Goal: Task Accomplishment & Management: Use online tool/utility

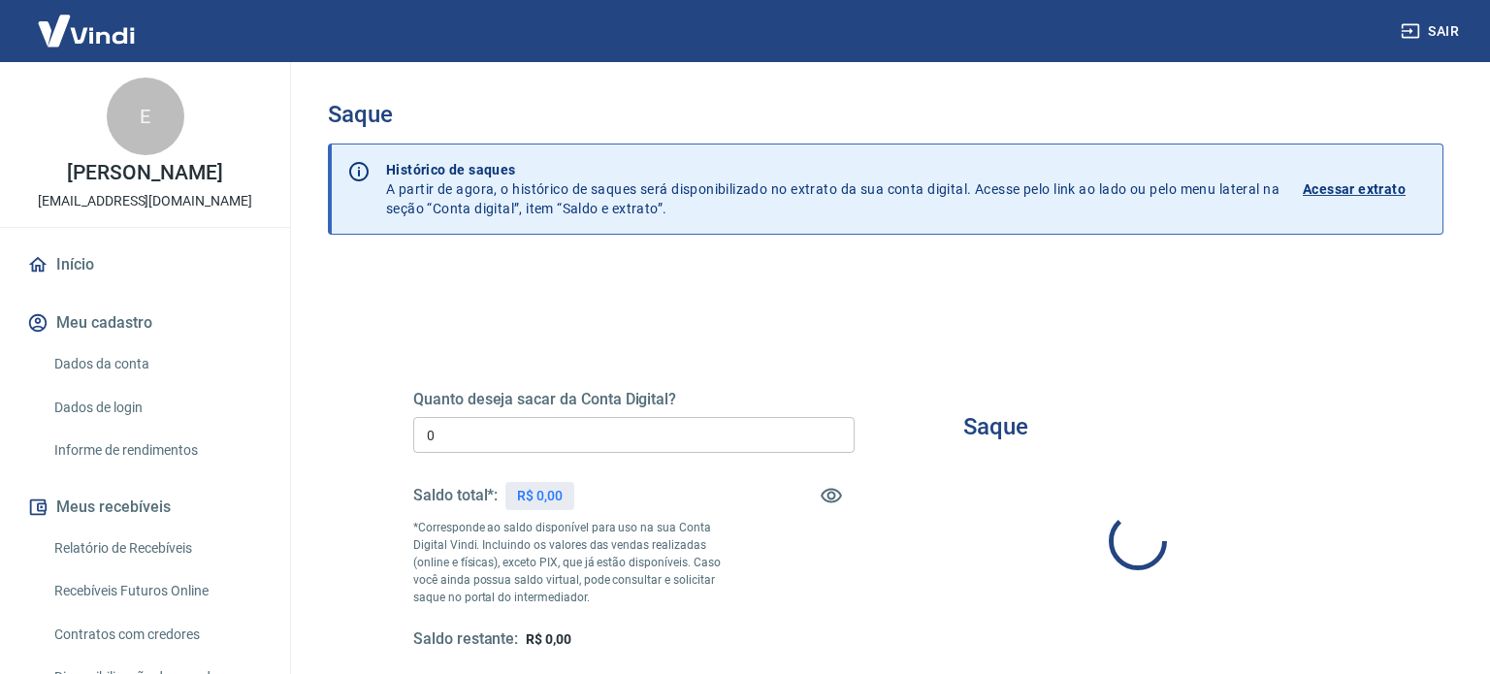
type input "R$ 0,00"
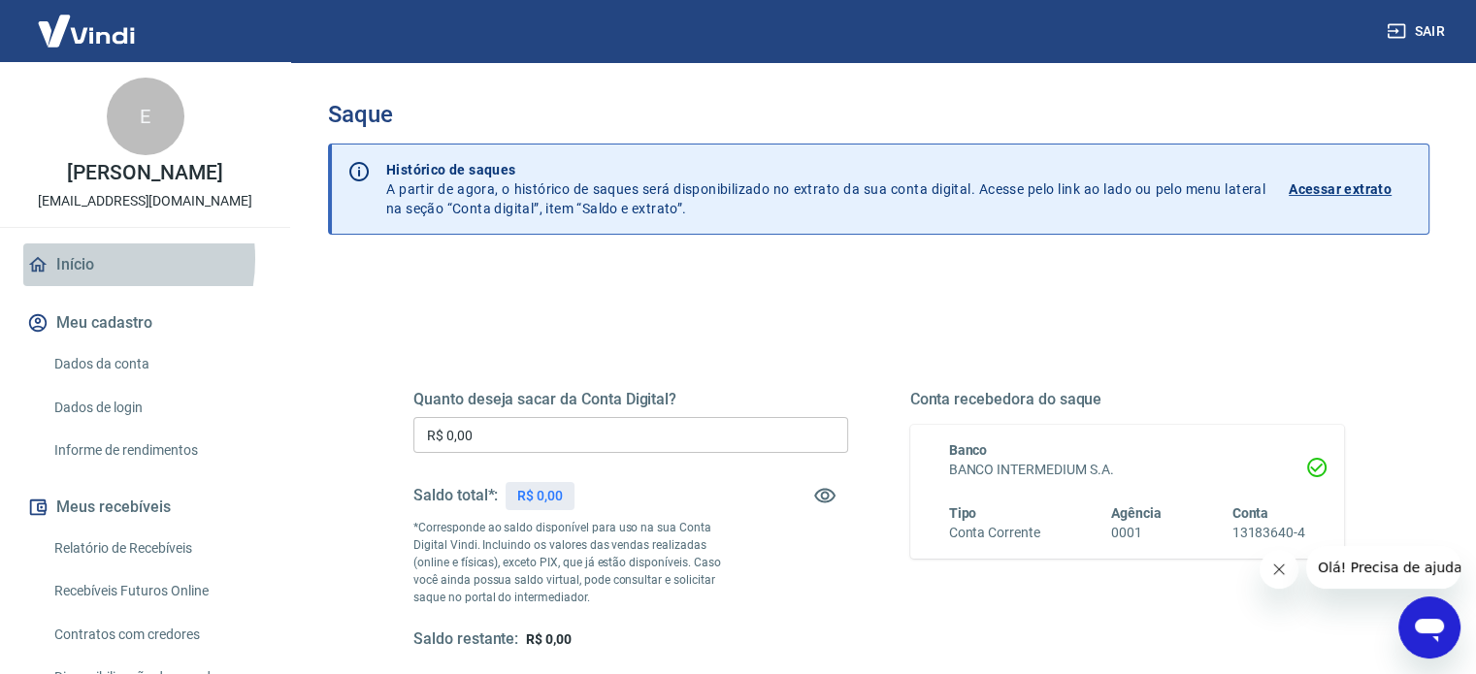
click at [82, 259] on link "Início" at bounding box center [145, 265] width 244 height 43
